Goal: Information Seeking & Learning: Learn about a topic

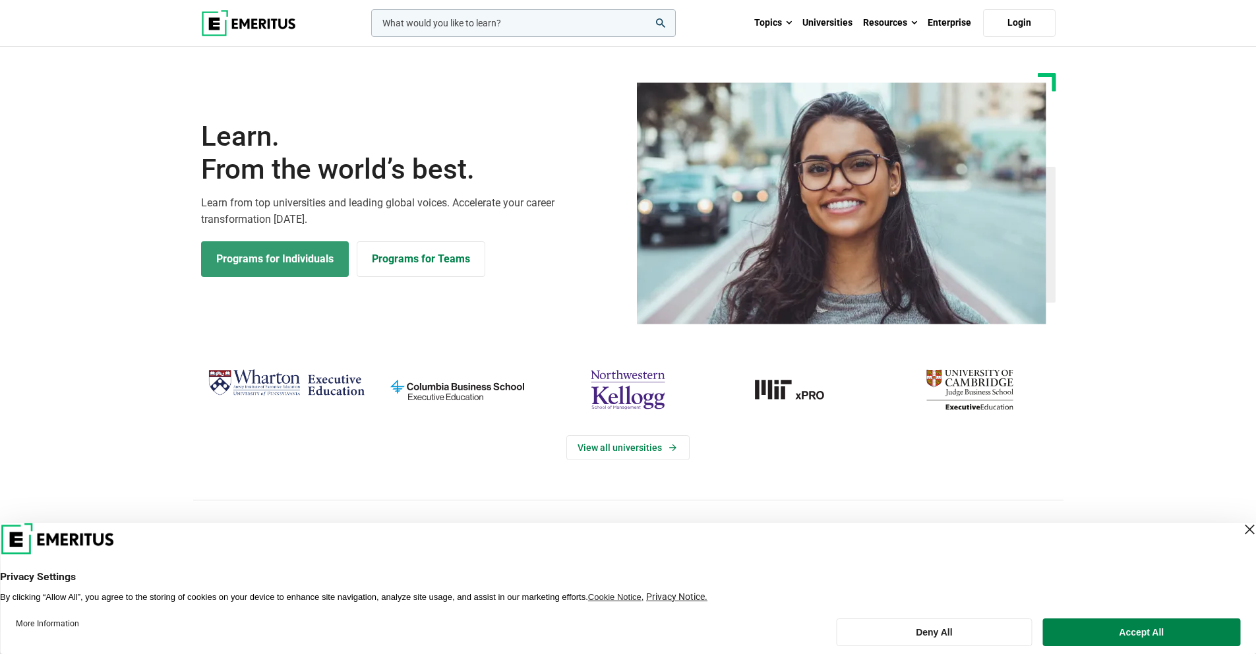
click at [293, 250] on link "Programs for Individuals" at bounding box center [275, 259] width 148 height 36
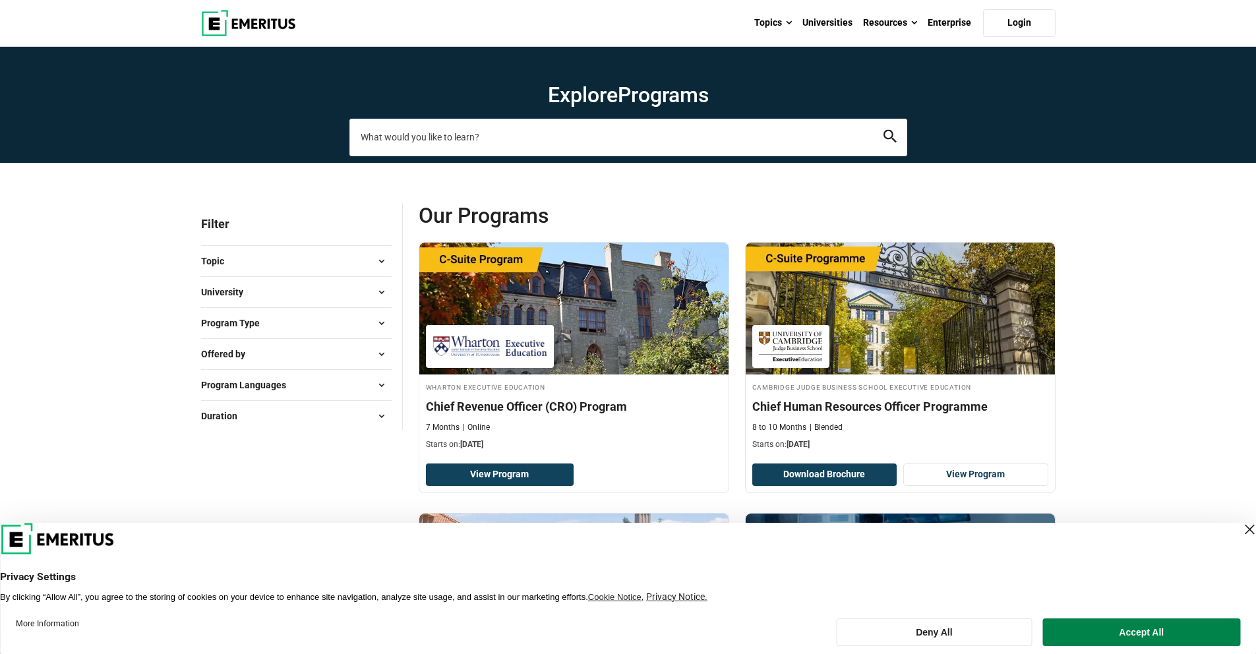
click at [474, 132] on input "search-page" at bounding box center [628, 137] width 558 height 37
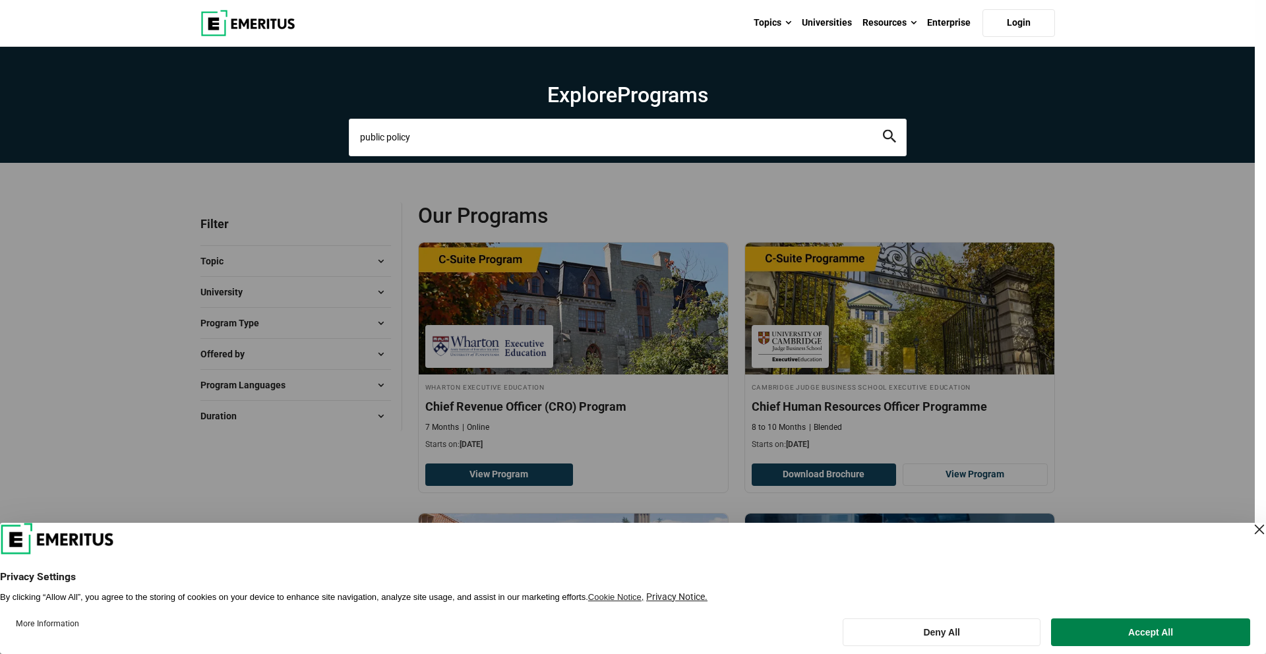
type input "public policy"
click at [883, 130] on button "search" at bounding box center [889, 137] width 13 height 15
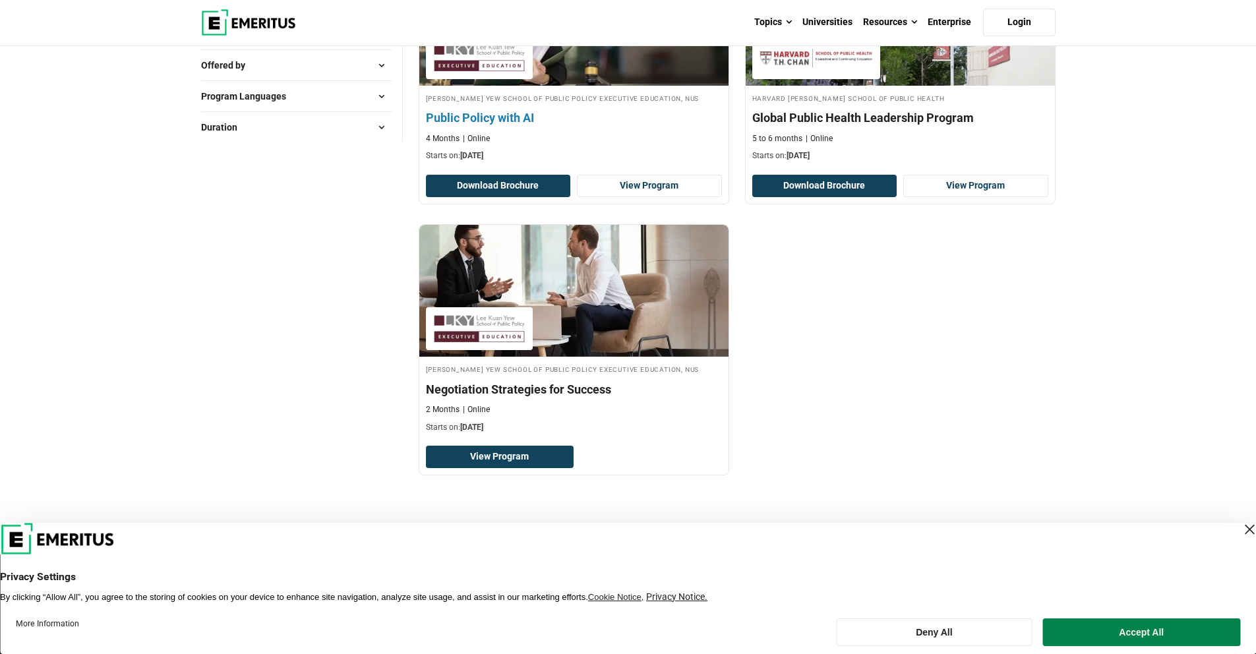
scroll to position [293, 0]
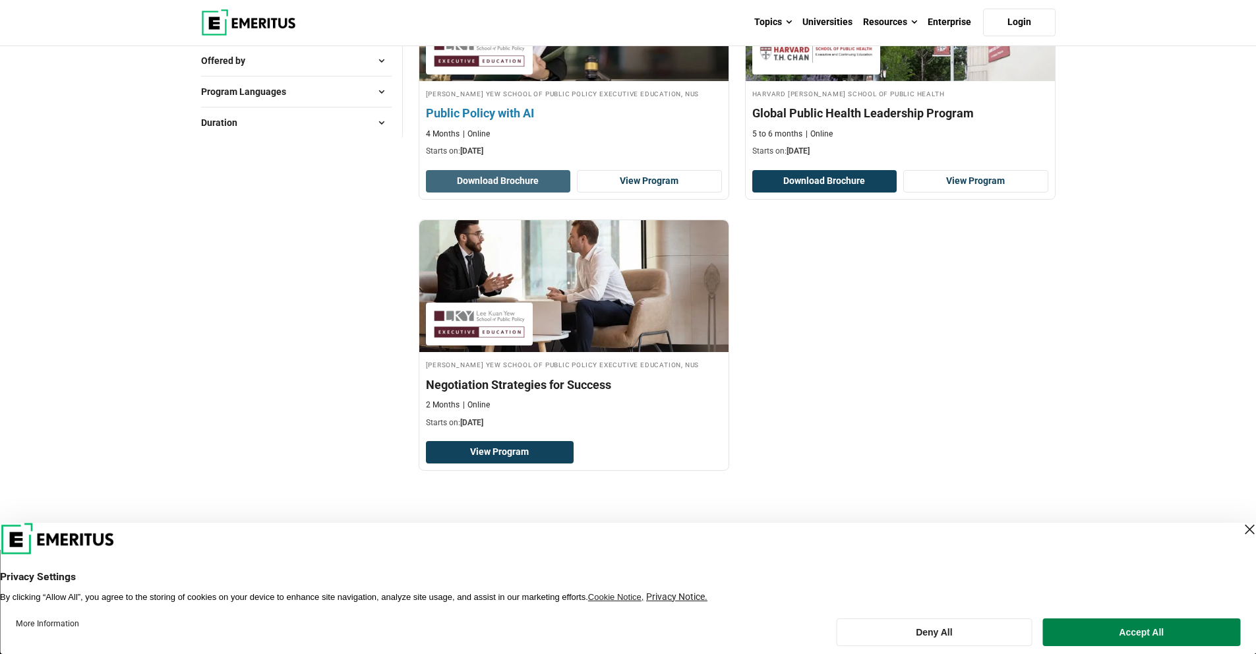
click at [530, 189] on button "Download Brochure" at bounding box center [498, 181] width 145 height 22
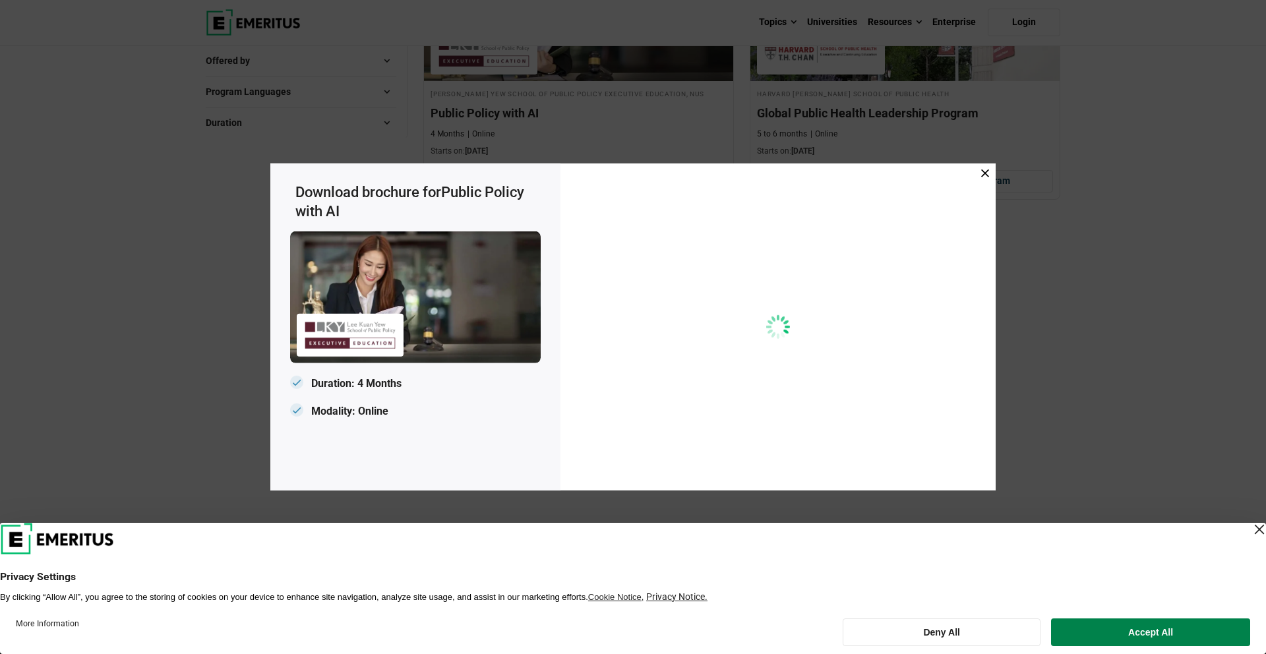
click at [985, 173] on icon at bounding box center [985, 173] width 8 height 8
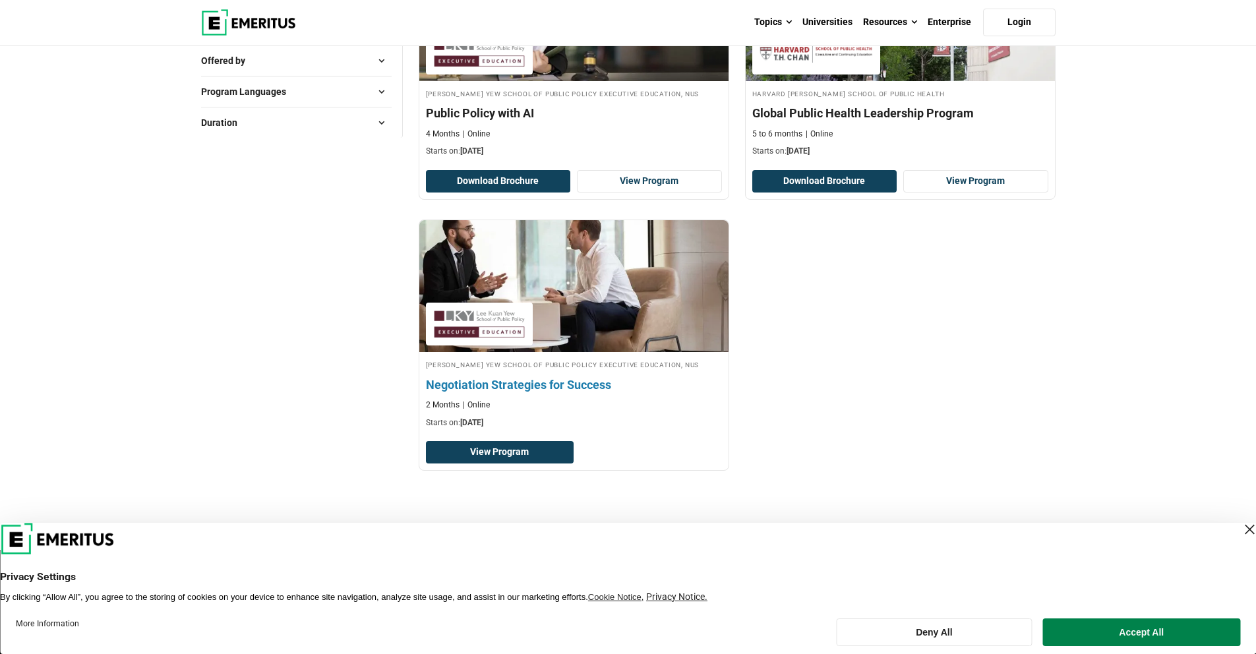
scroll to position [0, 0]
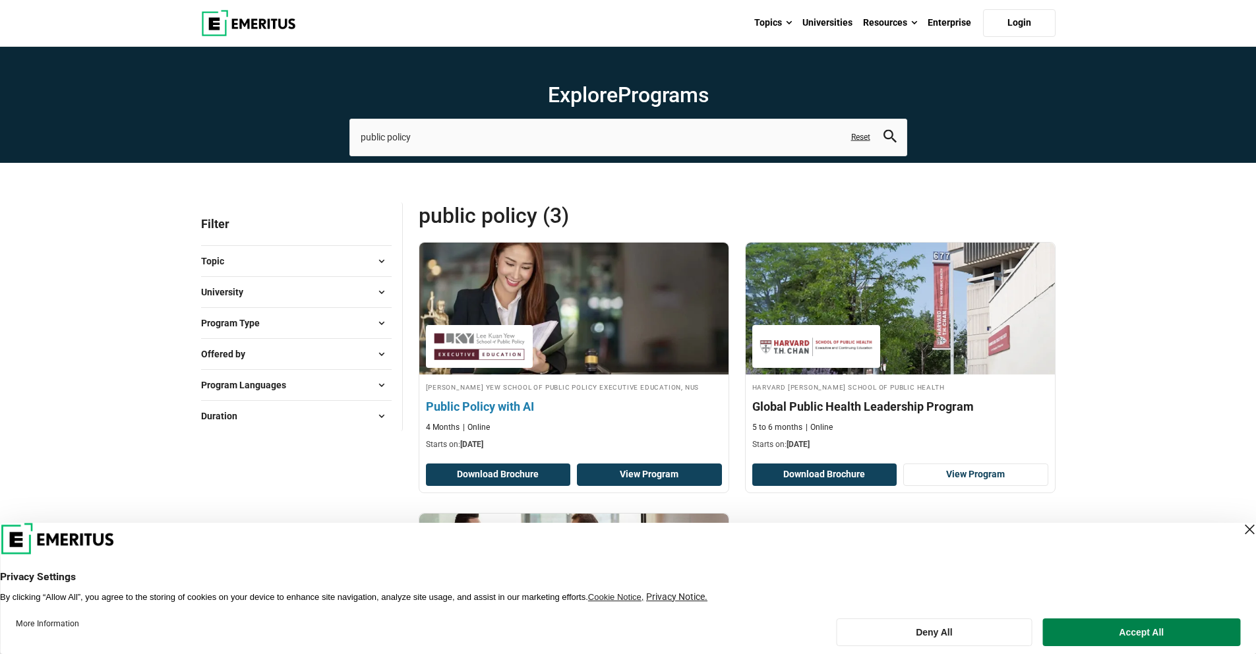
click at [643, 475] on link "View Program" at bounding box center [649, 474] width 145 height 22
